Goal: Navigation & Orientation: Find specific page/section

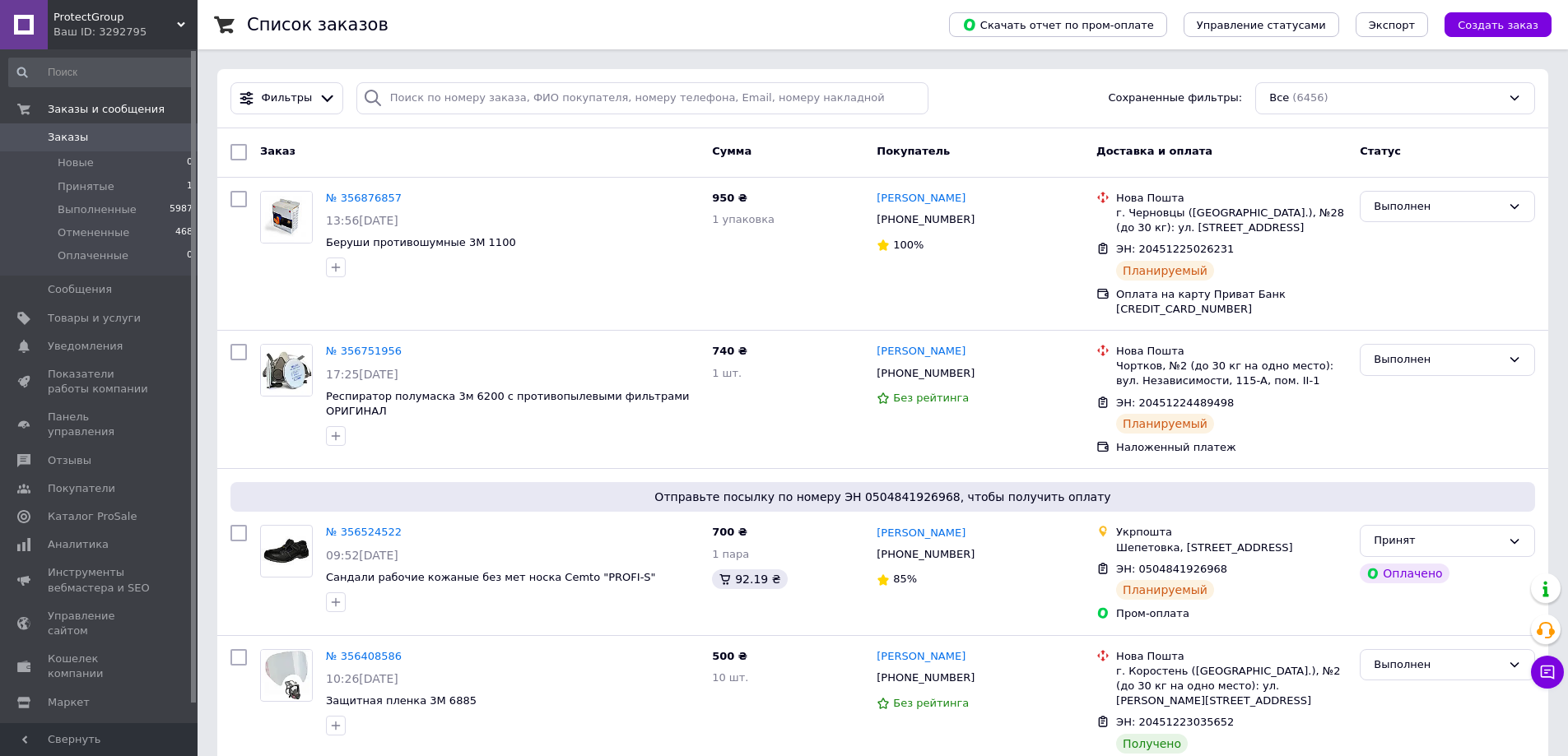
click at [163, 25] on div "Ваш ID: 3292795" at bounding box center [126, 31] width 144 height 14
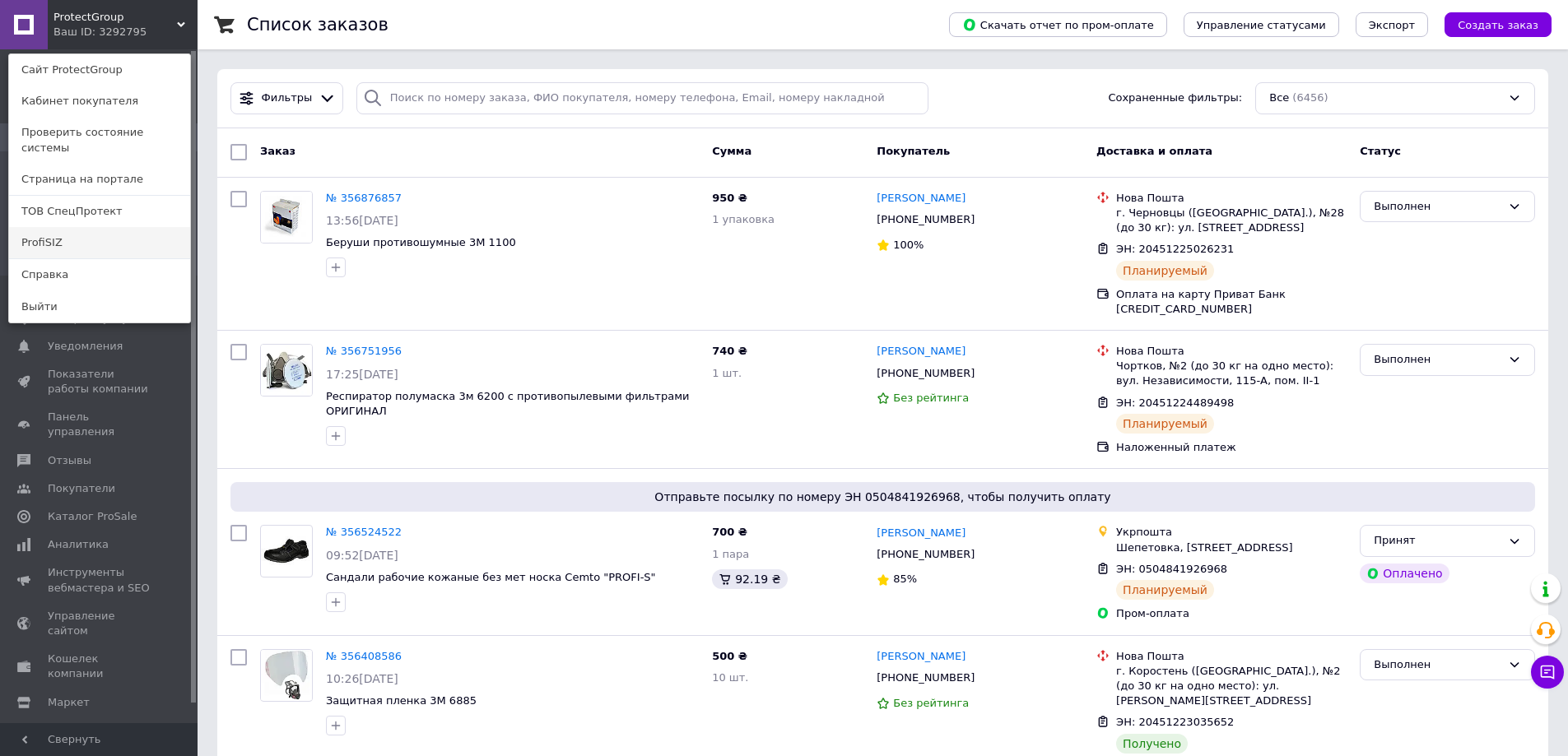
click at [129, 227] on link "ProfiSIZ" at bounding box center [100, 242] width 181 height 31
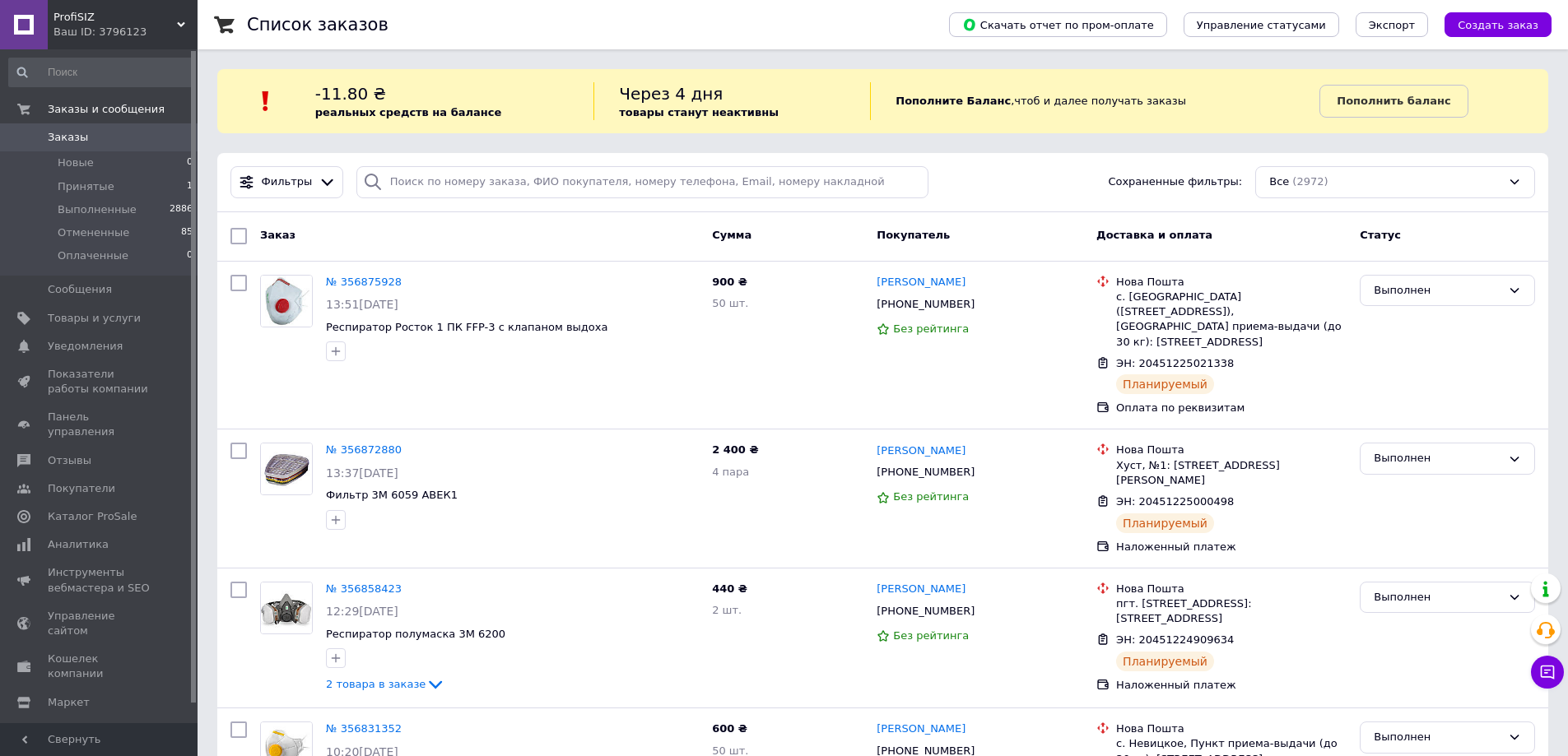
click at [172, 25] on div "Ваш ID: 3796123" at bounding box center [126, 31] width 144 height 14
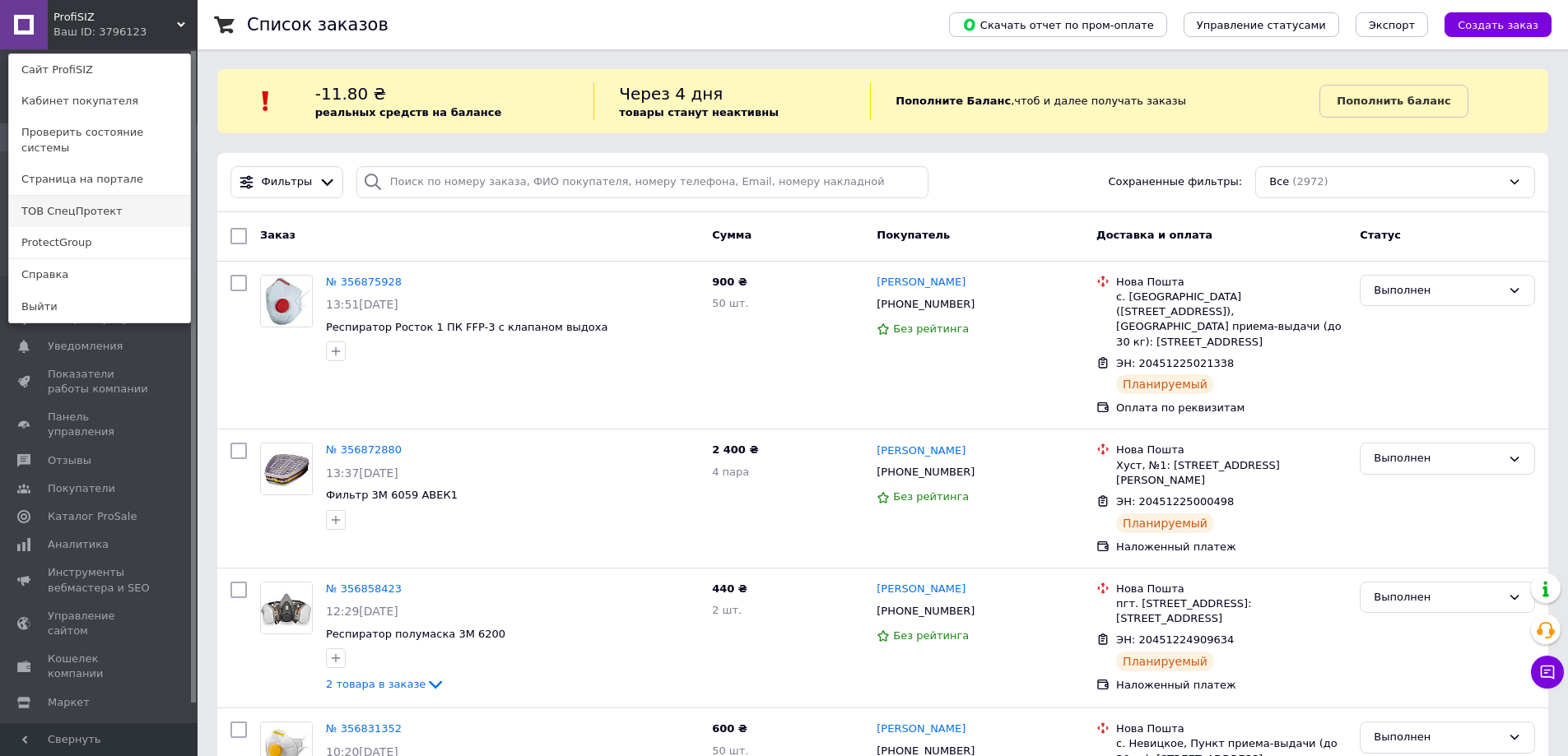
click at [144, 196] on link "ТОВ СпецПротект" at bounding box center [100, 211] width 181 height 31
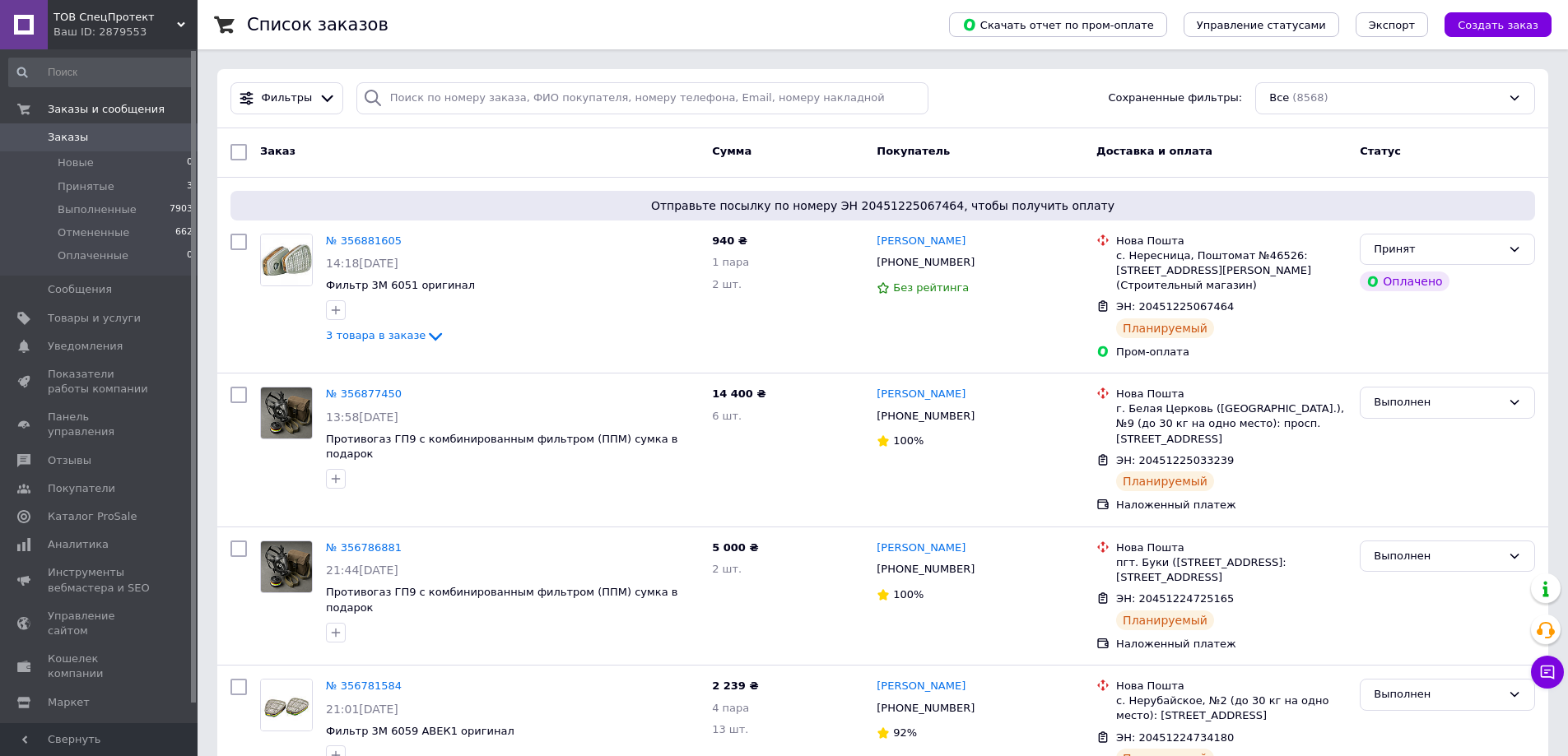
click at [168, 23] on span "ТОВ СпецПротект" at bounding box center [115, 17] width 123 height 14
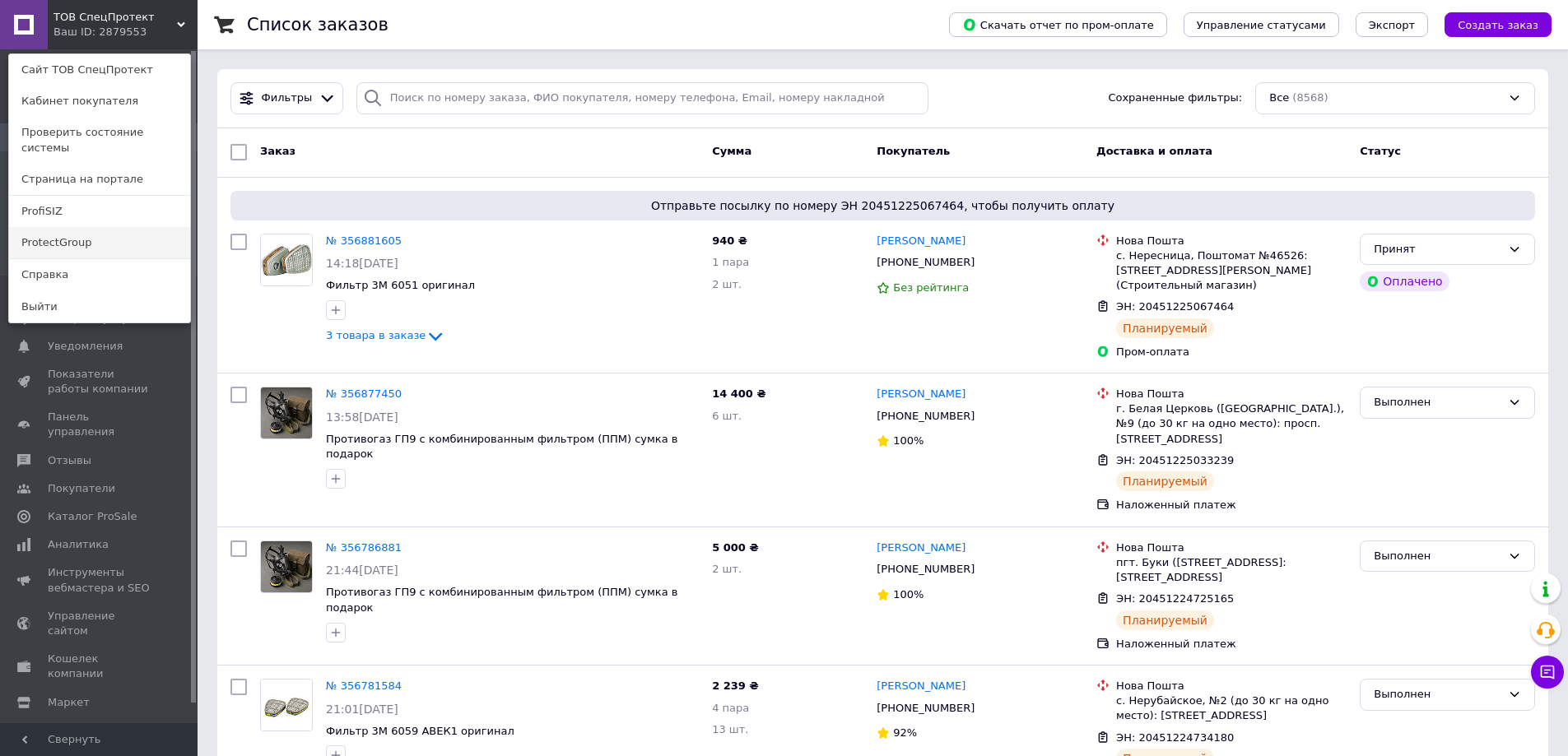
click at [83, 227] on link "ProtectGroup" at bounding box center [100, 242] width 181 height 31
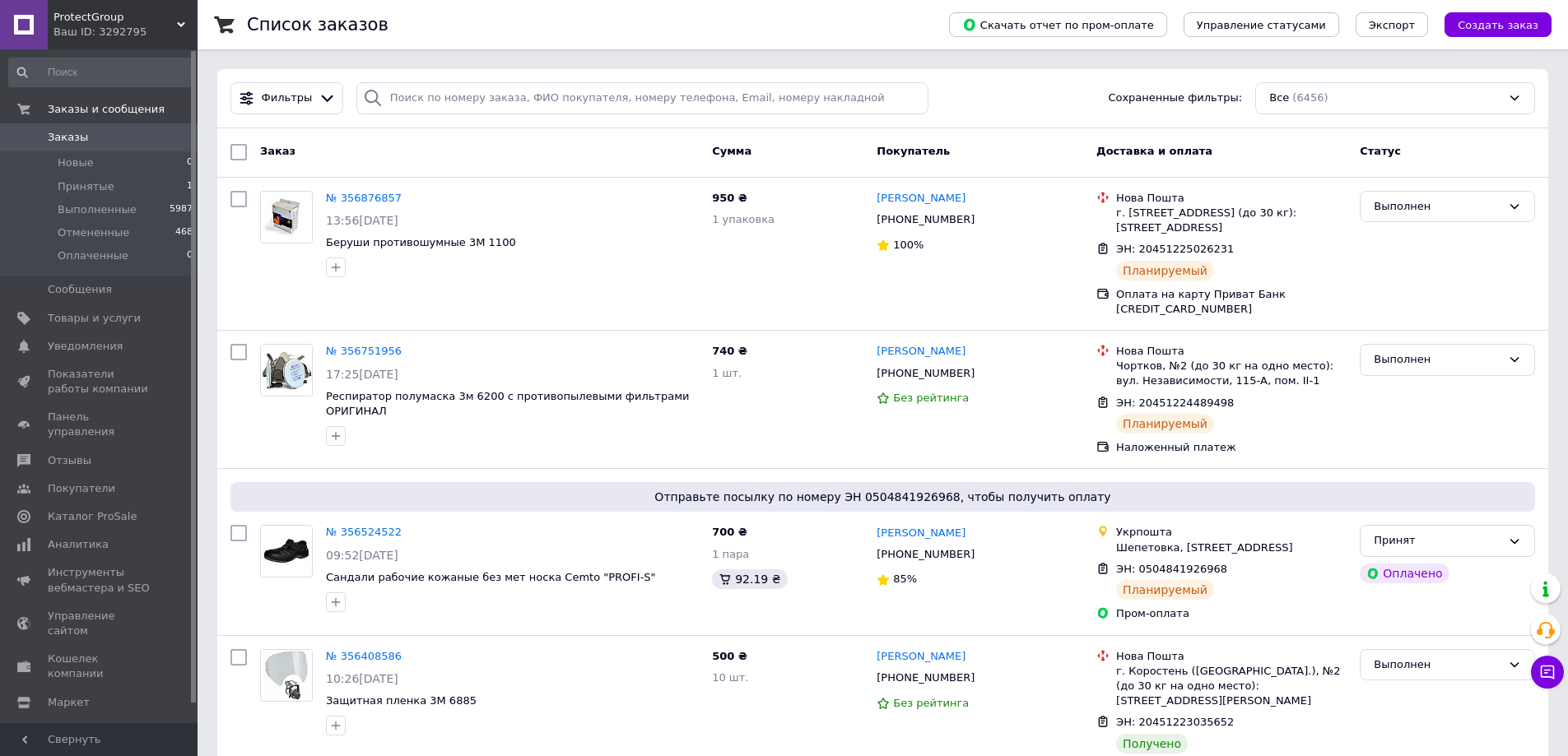
click at [153, 25] on div "Ваш ID: 3292795" at bounding box center [126, 31] width 144 height 14
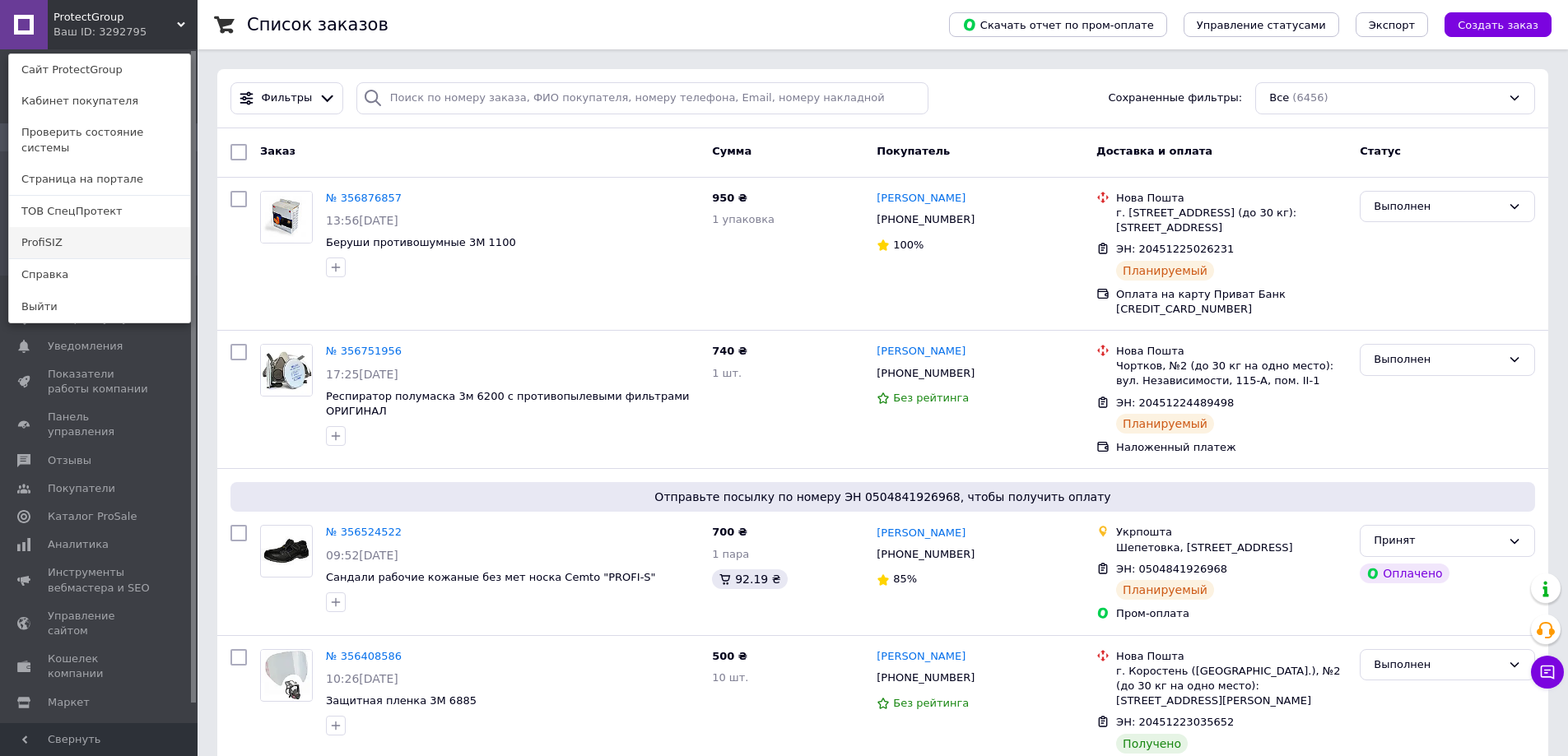
click at [99, 227] on link "ProfiSIZ" at bounding box center [100, 242] width 181 height 31
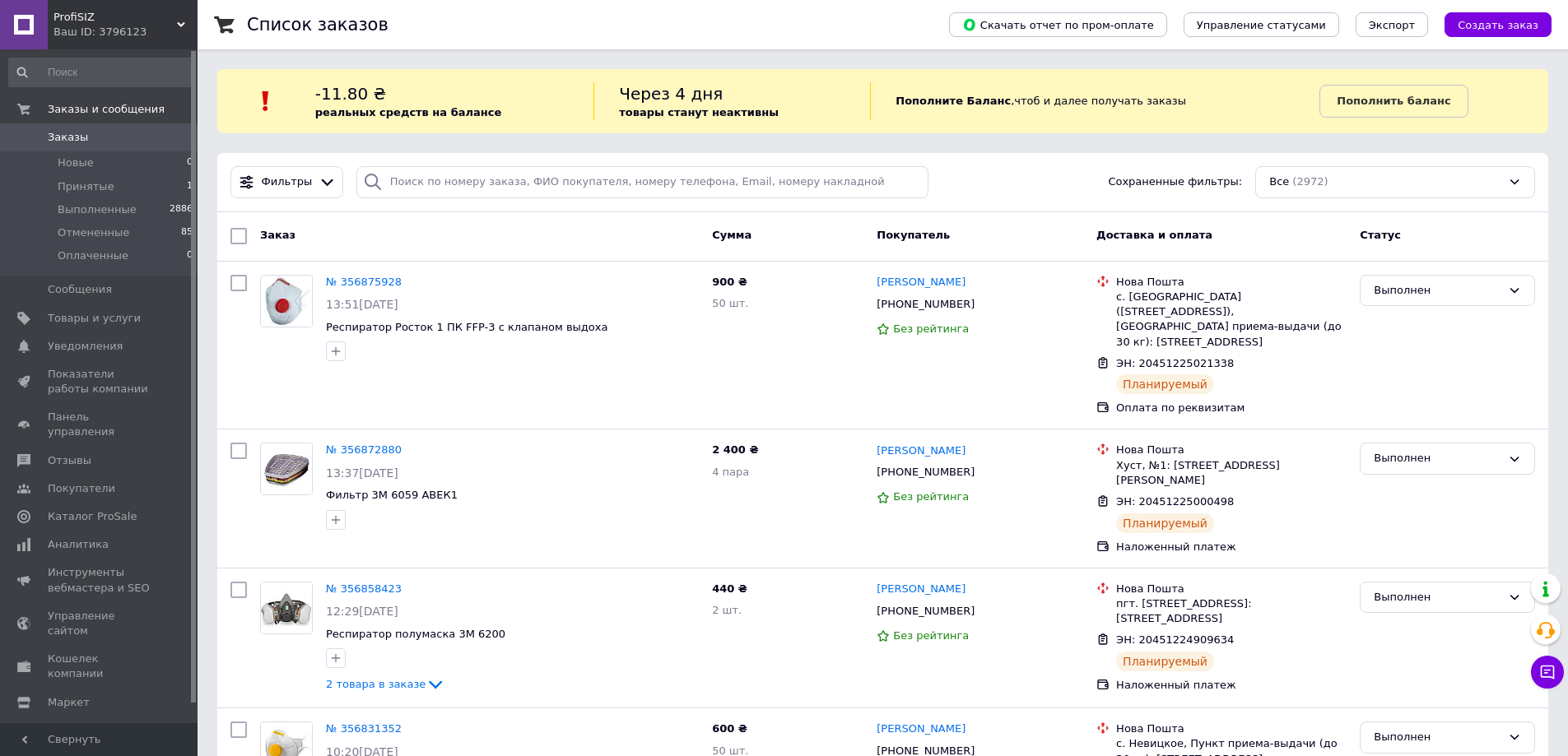
click at [153, 25] on div "Ваш ID: 3796123" at bounding box center [126, 31] width 144 height 14
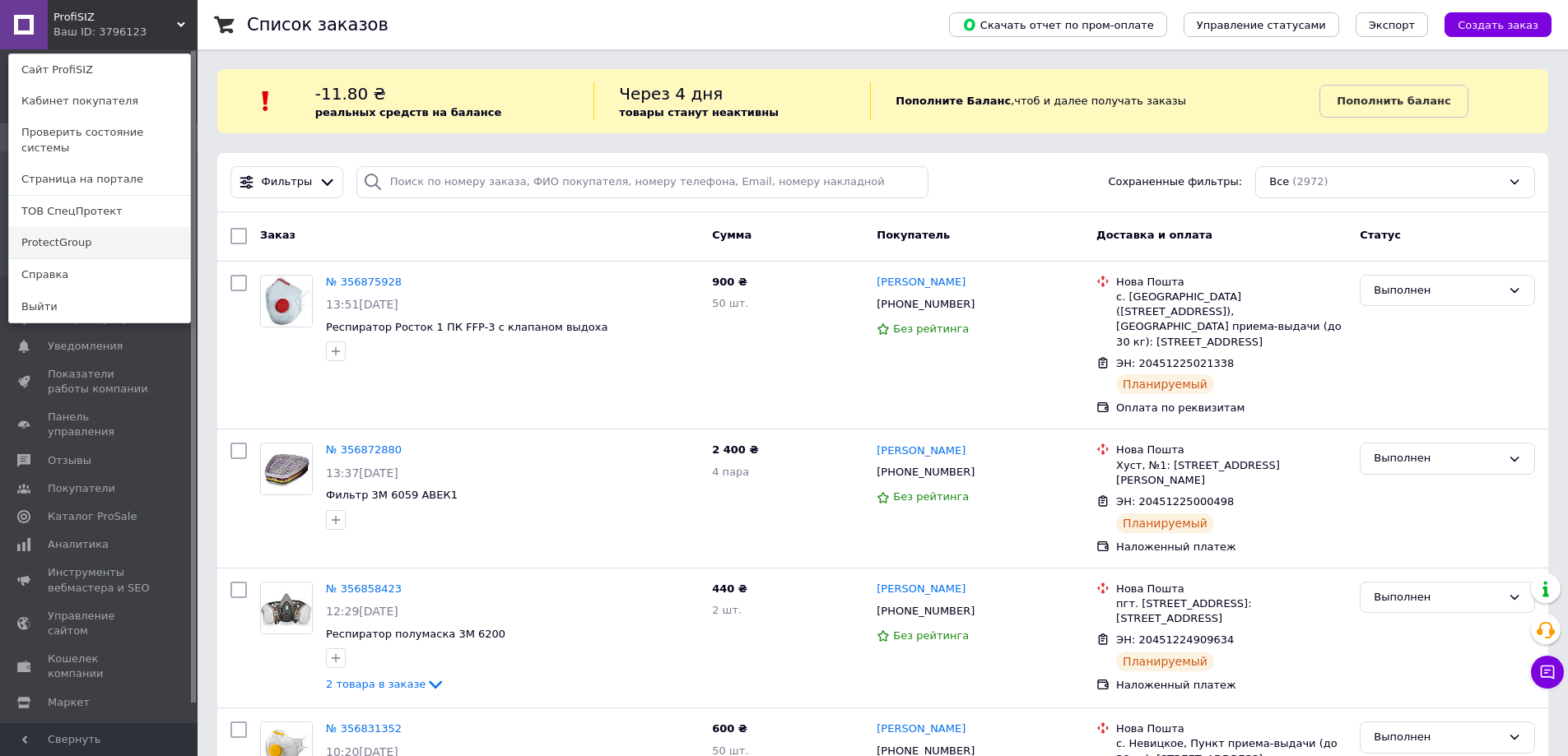
click at [121, 227] on link "ProtectGroup" at bounding box center [100, 242] width 181 height 31
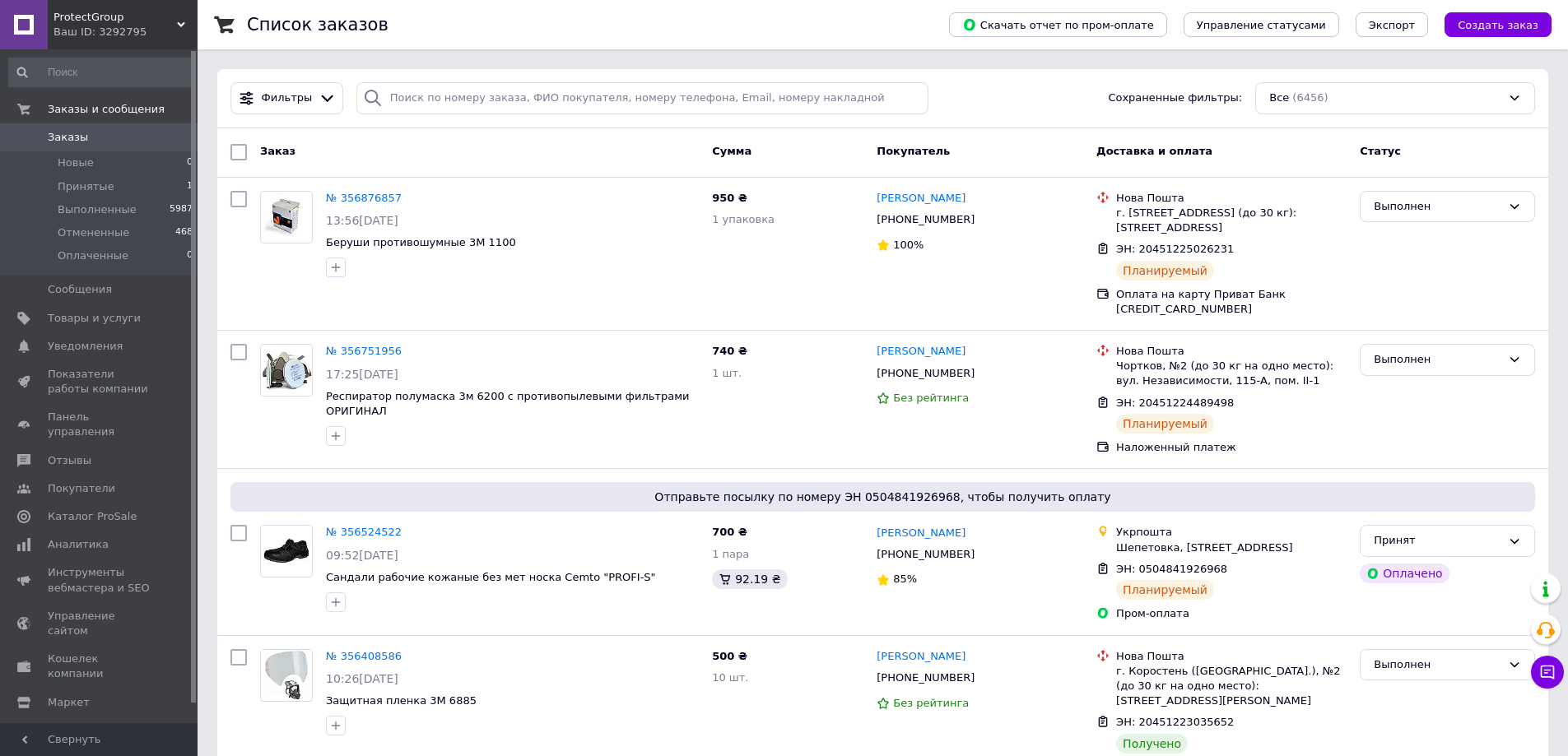
click at [163, 25] on div "Ваш ID: 3292795" at bounding box center [126, 31] width 144 height 14
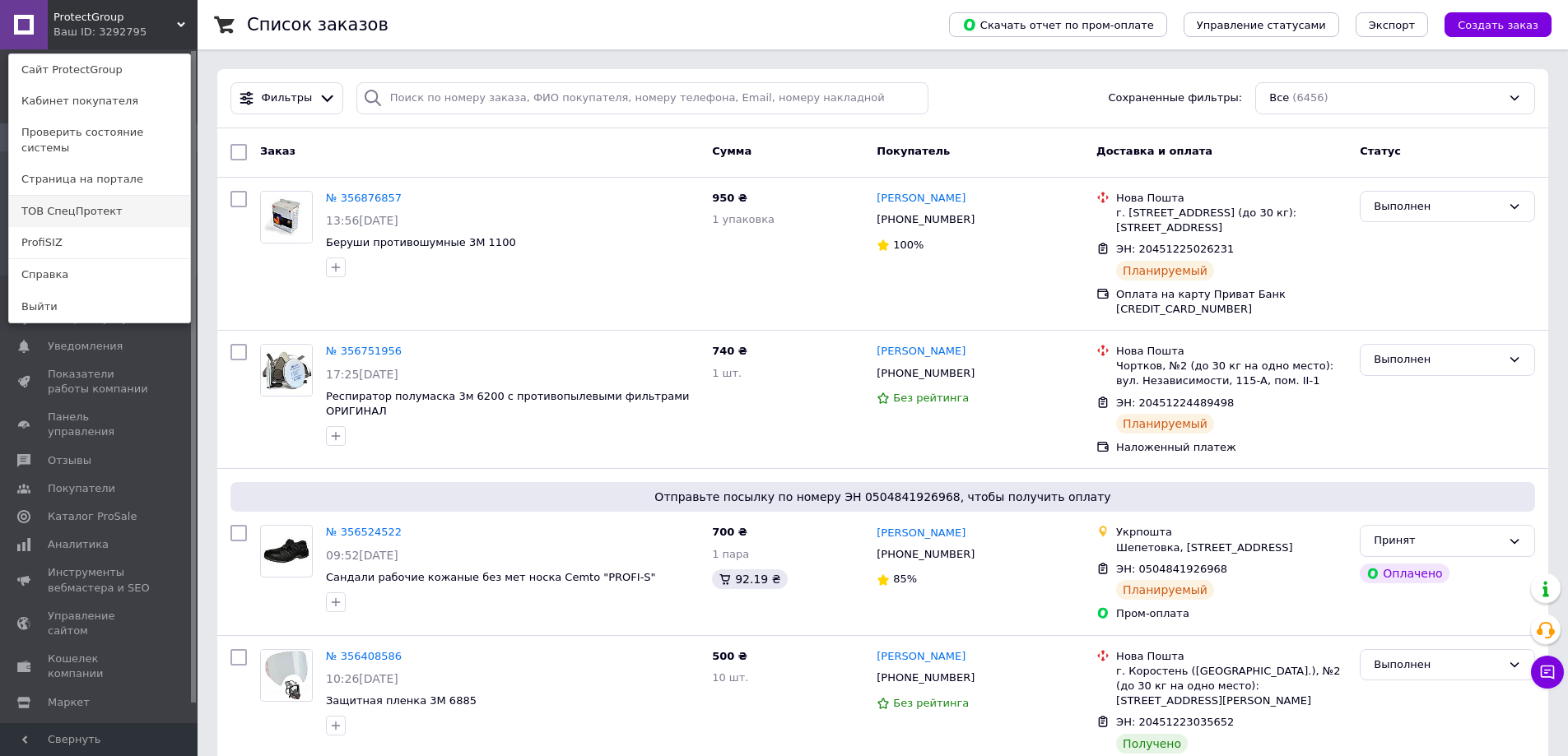
click at [131, 196] on link "ТОВ СпецПротект" at bounding box center [100, 211] width 181 height 31
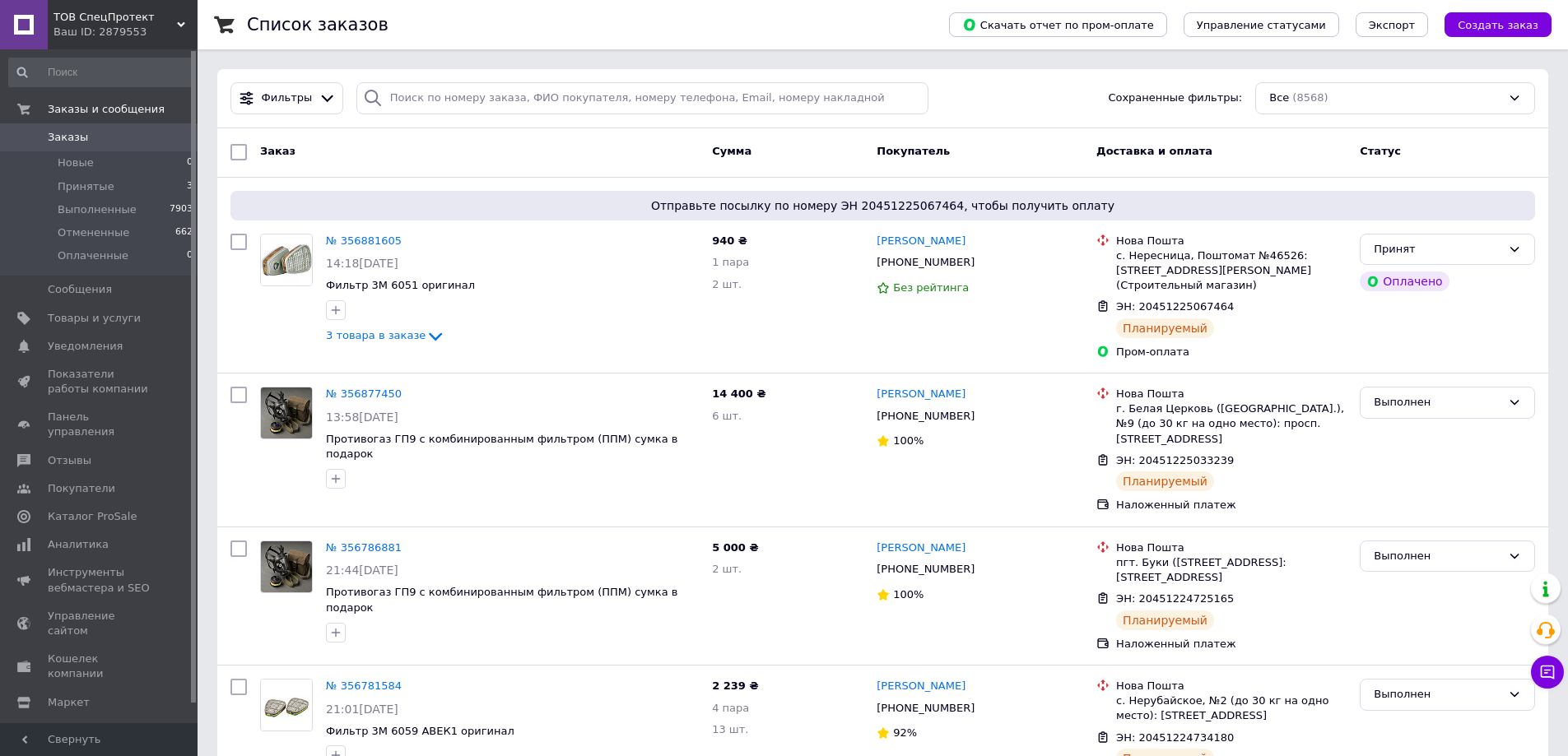
click at [170, 18] on span "ТОВ СпецПротект" at bounding box center [115, 17] width 123 height 14
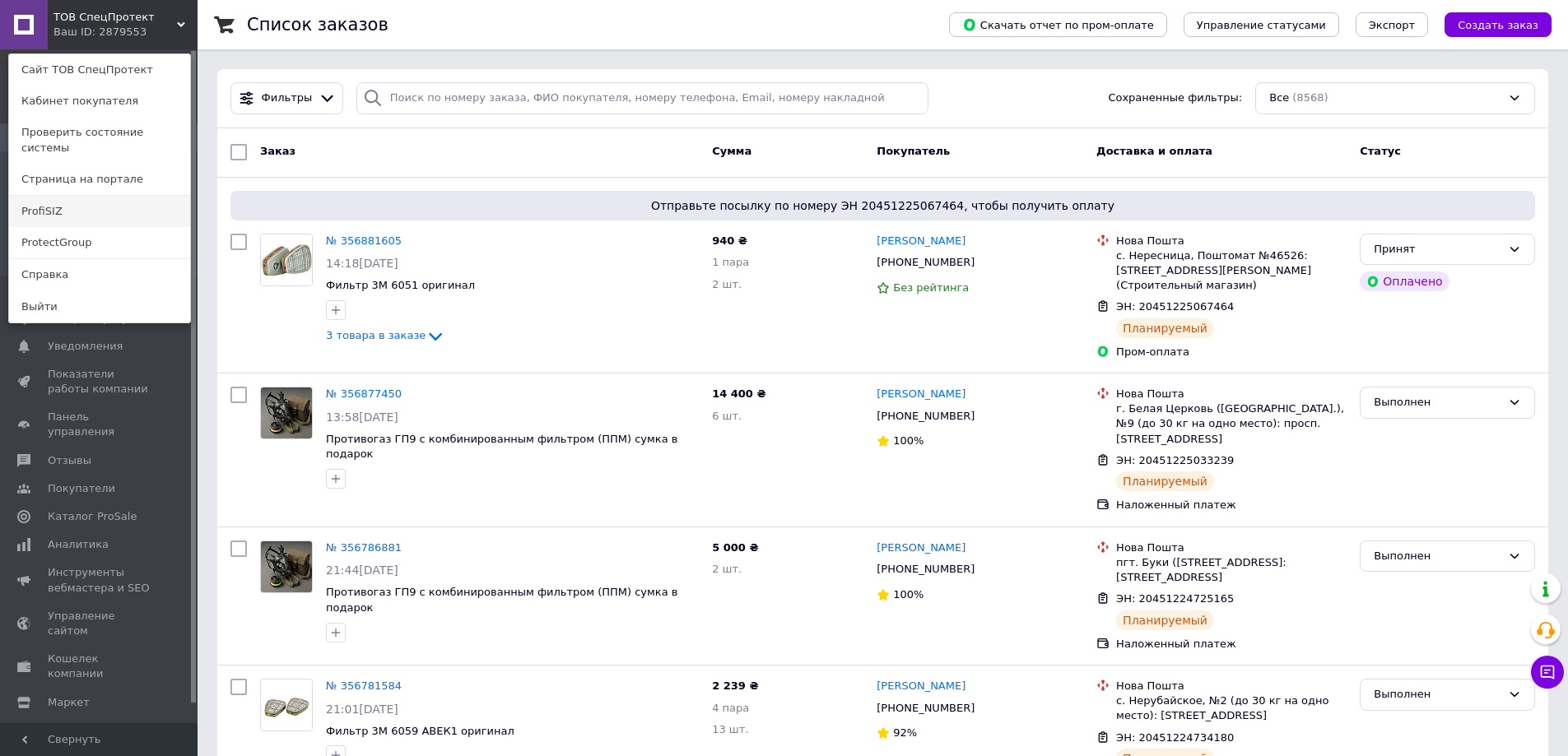
click at [130, 206] on link "ProfiSIZ" at bounding box center [100, 211] width 181 height 31
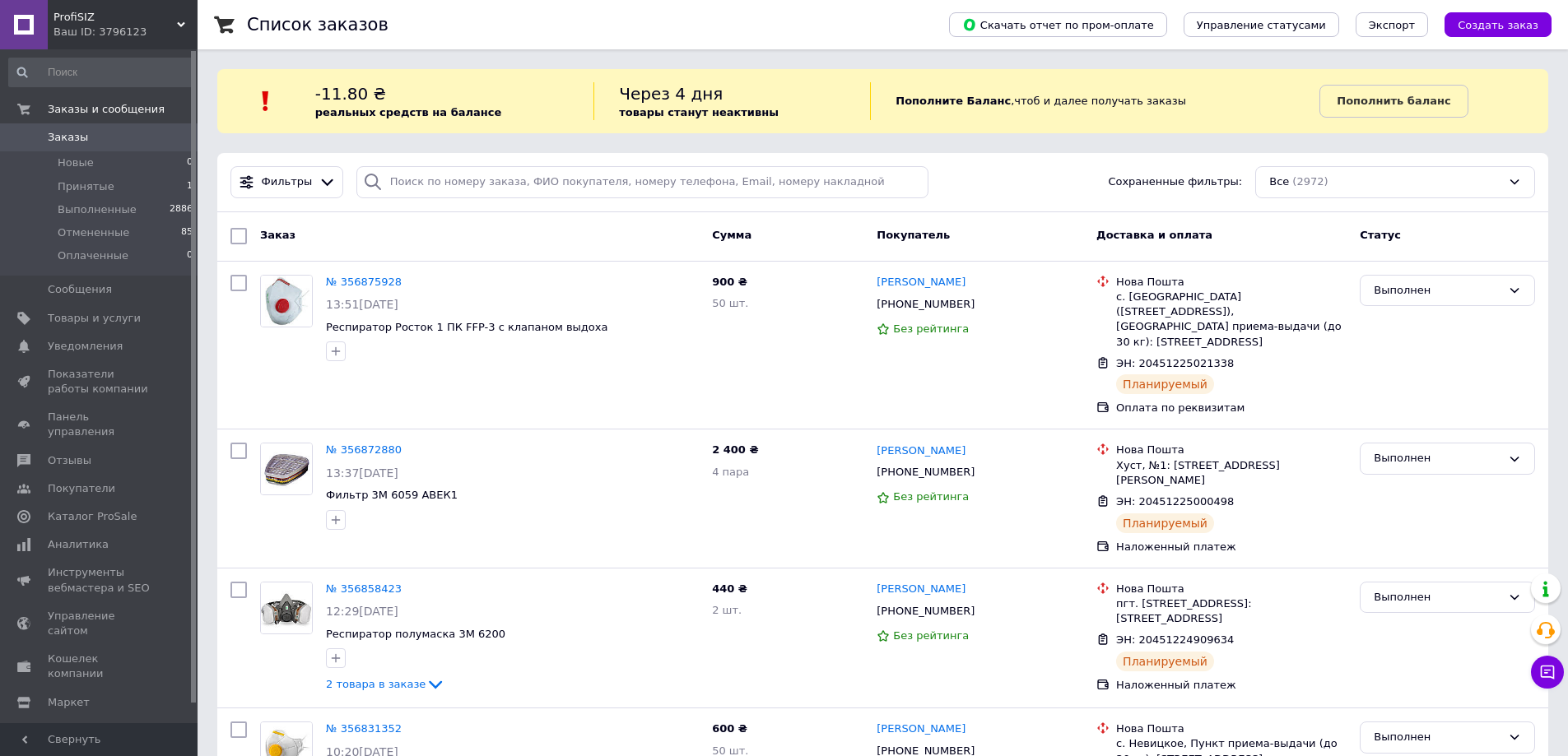
click at [169, 29] on div "Ваш ID: 3796123" at bounding box center [126, 31] width 144 height 14
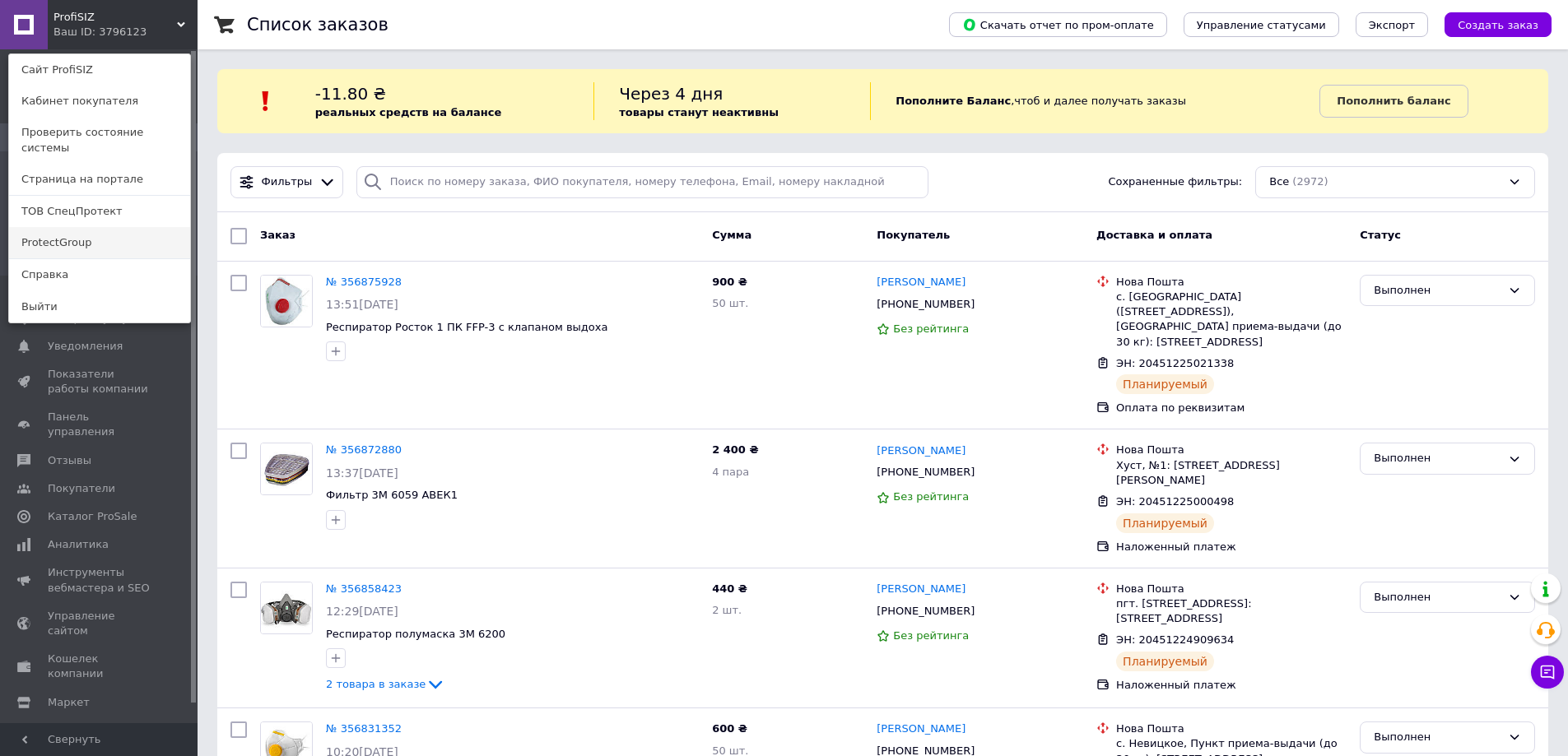
click at [130, 227] on link "ProtectGroup" at bounding box center [100, 242] width 181 height 31
